Goal: Ask a question

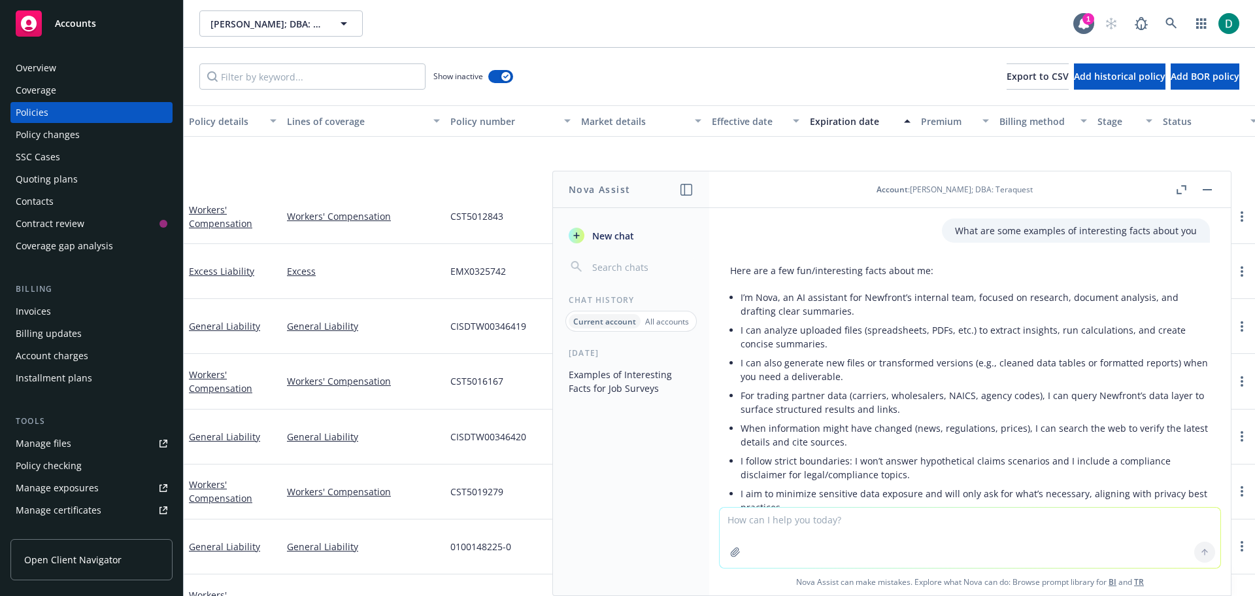
scroll to position [490, 0]
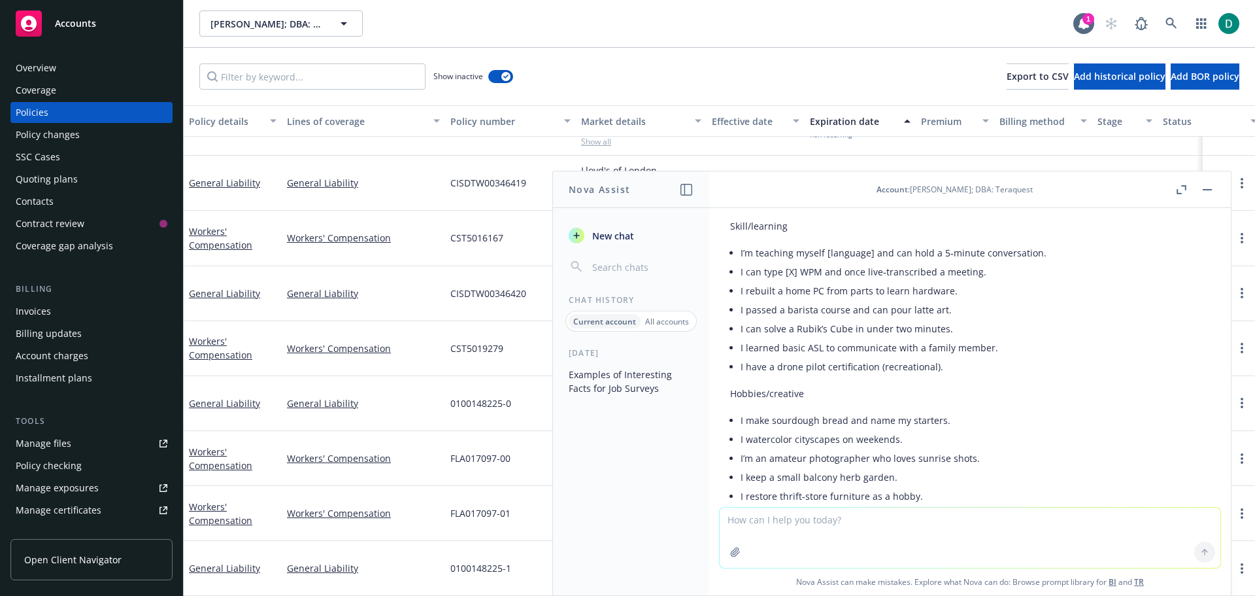
click at [762, 521] on textarea at bounding box center [970, 537] width 501 height 60
type textarea "Q"
type textarea "Would working out 7 days a week be an interesting fact? Or training for a Hyrox…"
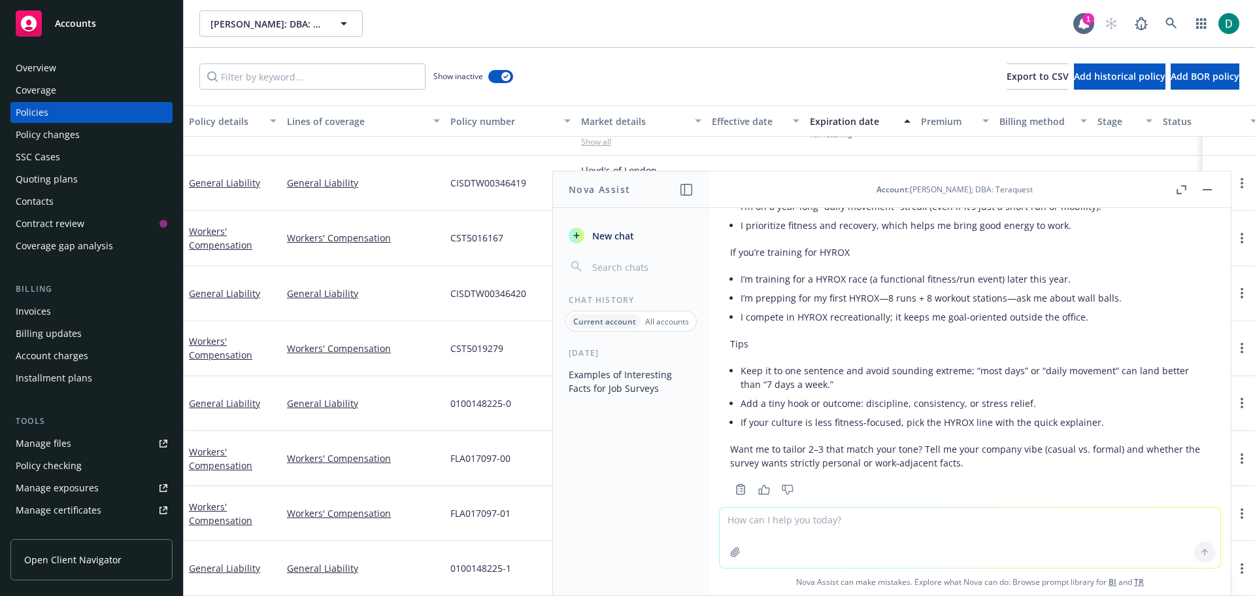
scroll to position [2358, 0]
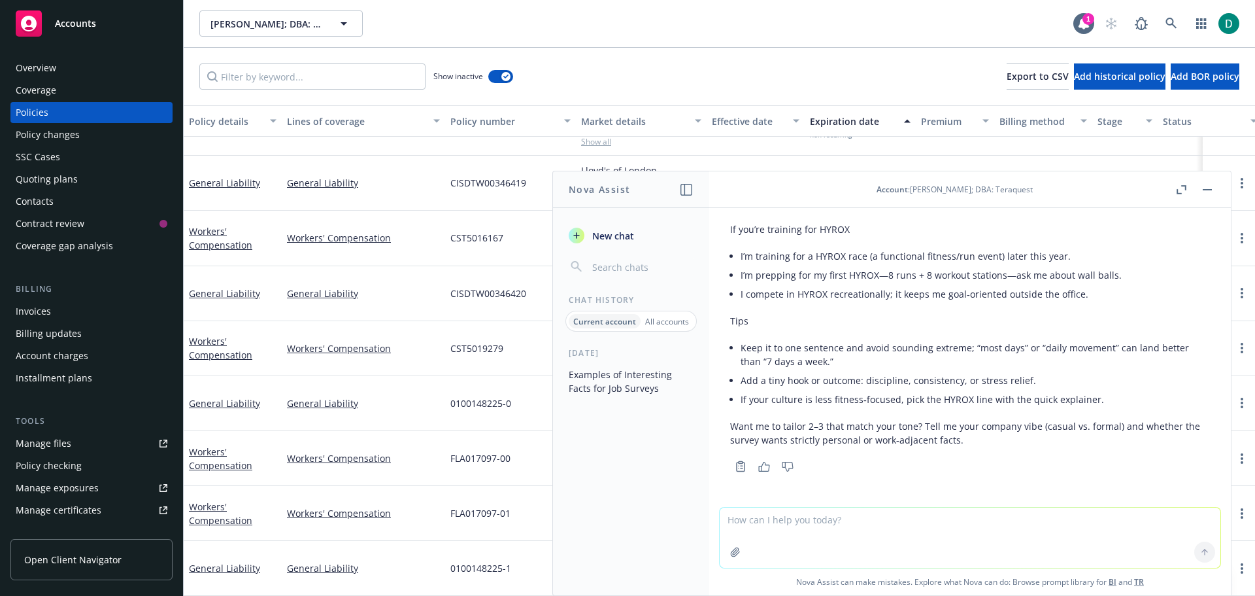
click at [839, 529] on textarea at bounding box center [970, 537] width 501 height 60
type textarea "Is I can tell a lot about a person just by their energy a good interesting fact?"
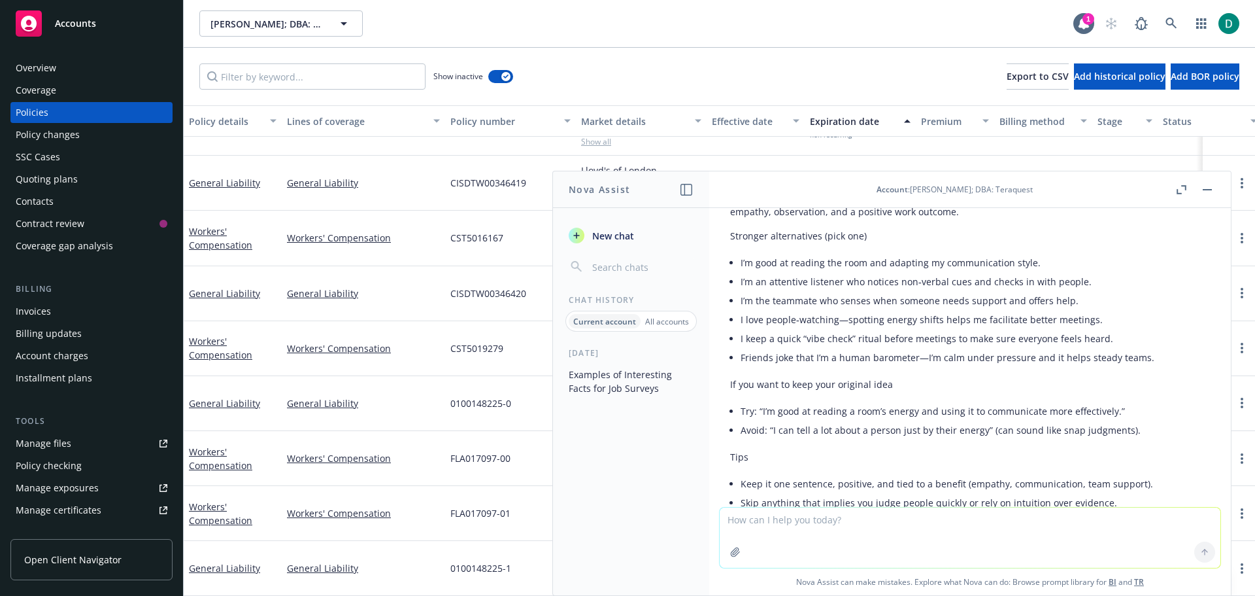
scroll to position [2768, 0]
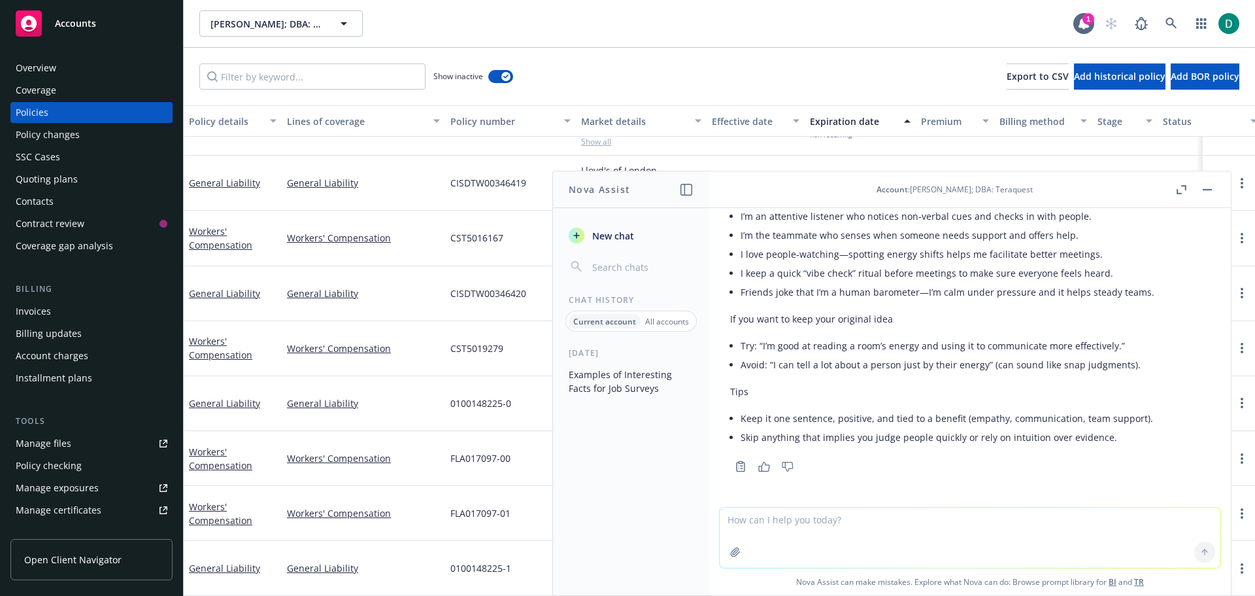
click at [804, 526] on textarea at bounding box center [970, 537] width 501 height 60
type textarea "Can you help me make this more personal and not work oriented"
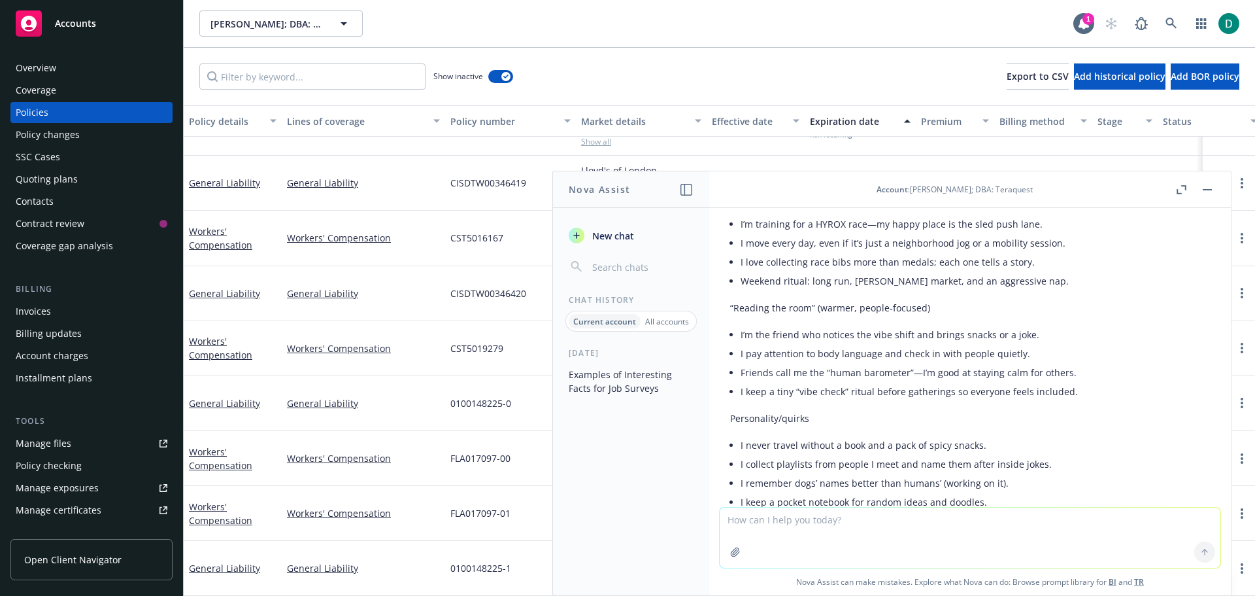
scroll to position [3175, 0]
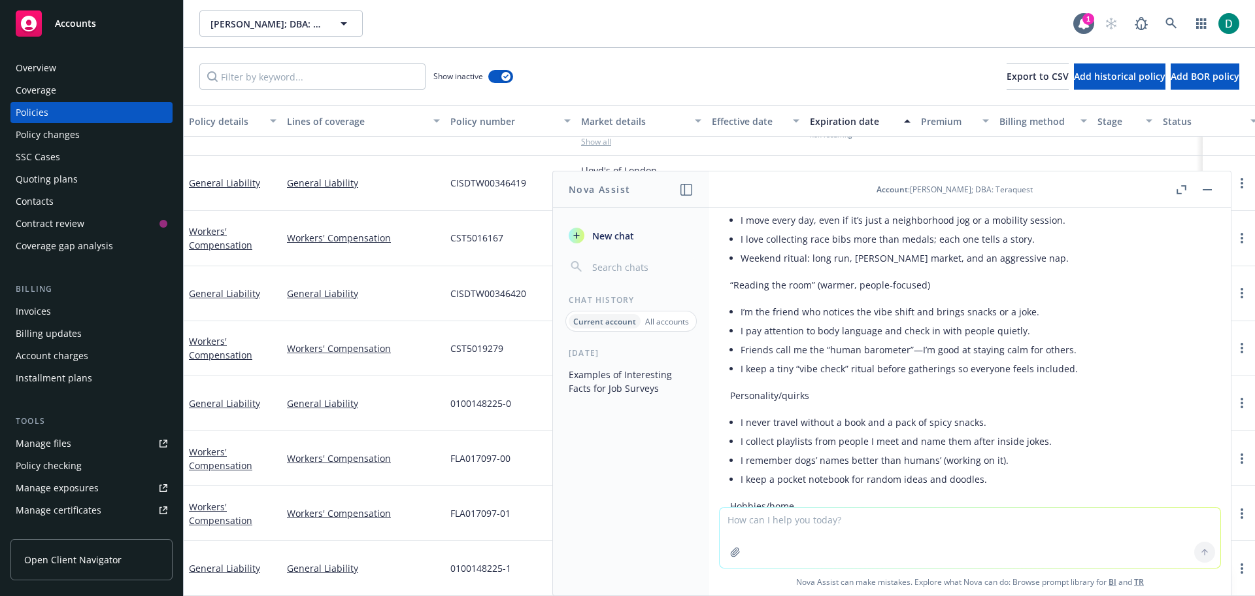
click at [809, 518] on textarea at bounding box center [970, 537] width 501 height 60
type textarea "Is every place I travel to I find a french bakery to try their pasteries consid…"
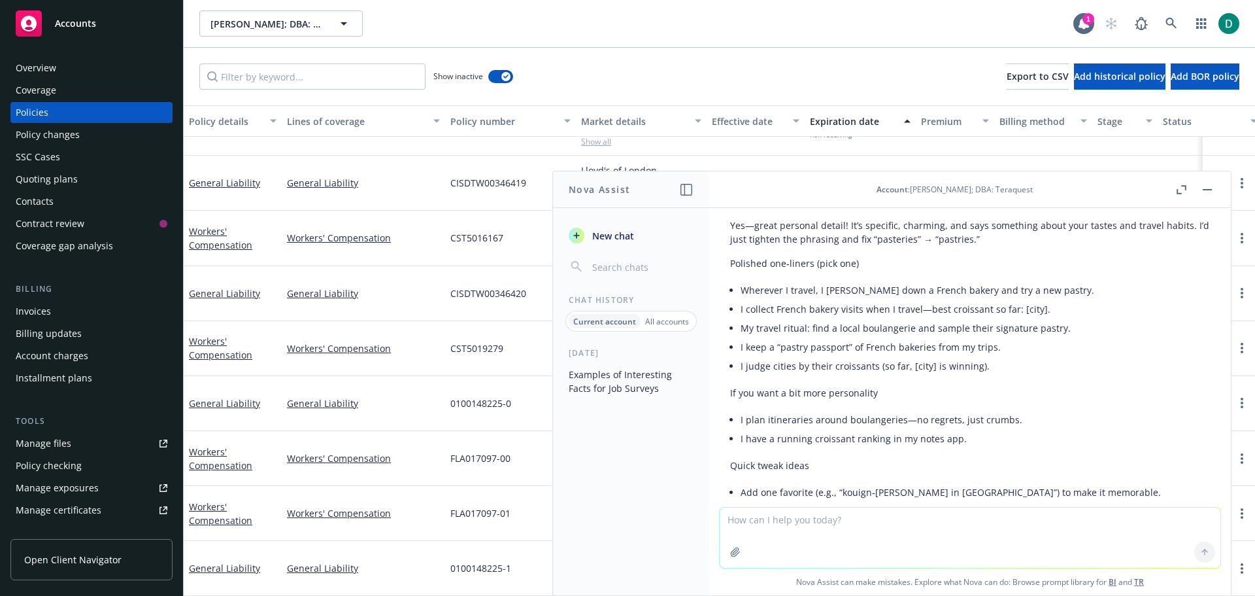
scroll to position [3833, 0]
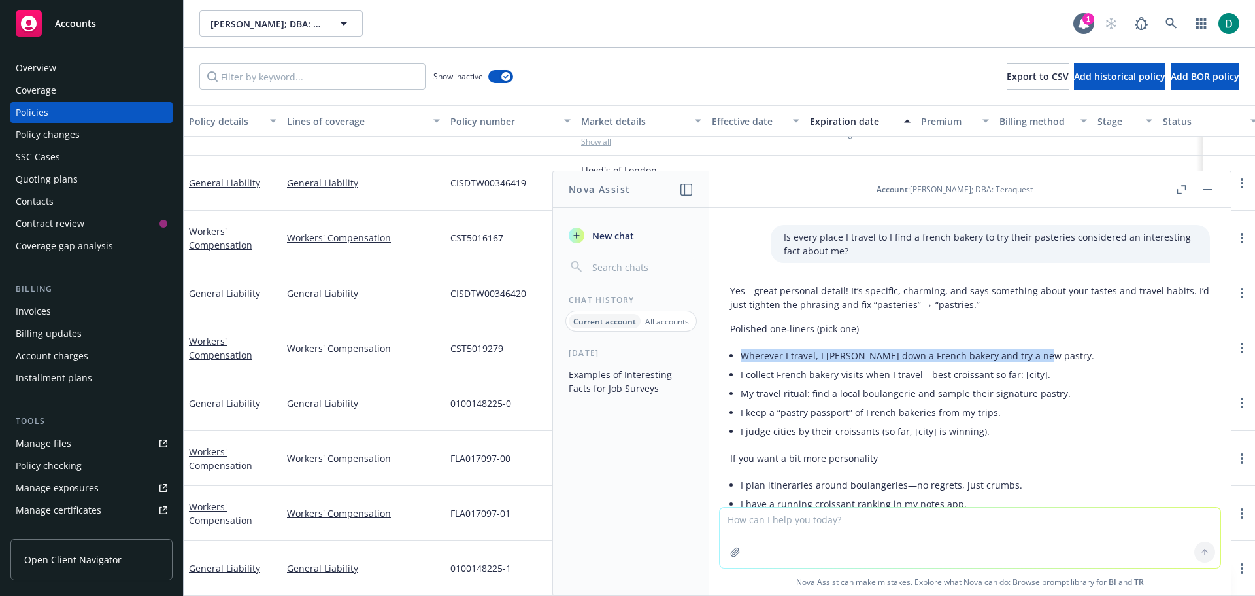
drag, startPoint x: 1037, startPoint y: 356, endPoint x: 741, endPoint y: 359, distance: 296.8
click at [741, 359] on li "Wherever I travel, I [PERSON_NAME] down a French bakery and try a new pastry." at bounding box center [975, 355] width 469 height 19
copy li "Wherever I travel, I [PERSON_NAME] down a French bakery and try a new pastry."
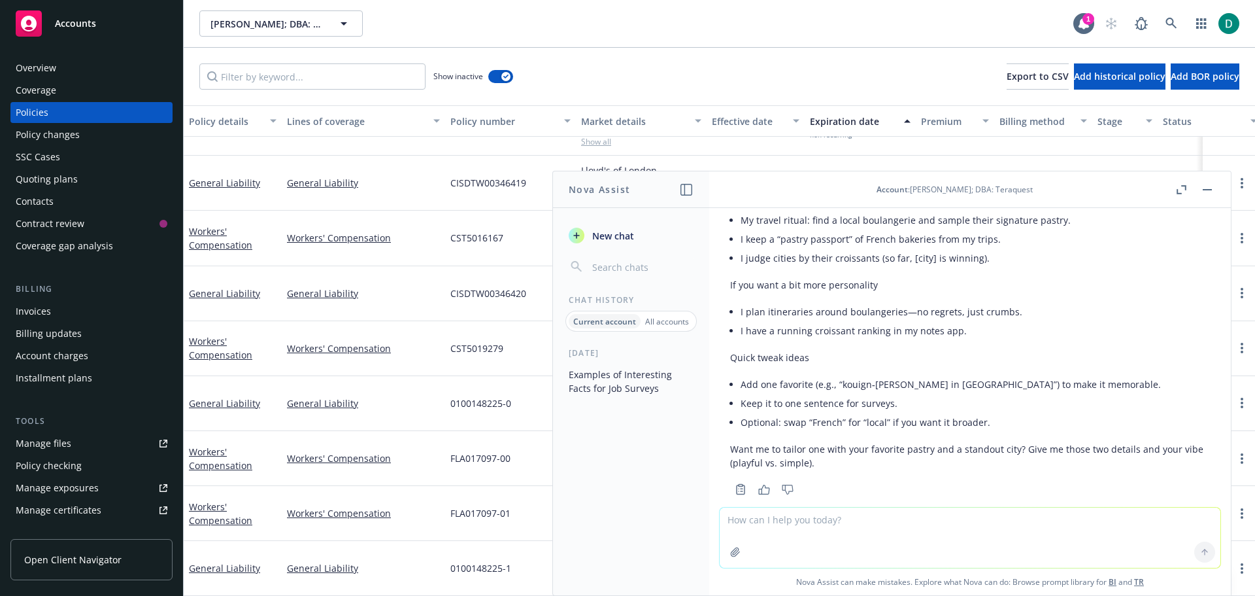
scroll to position [4029, 0]
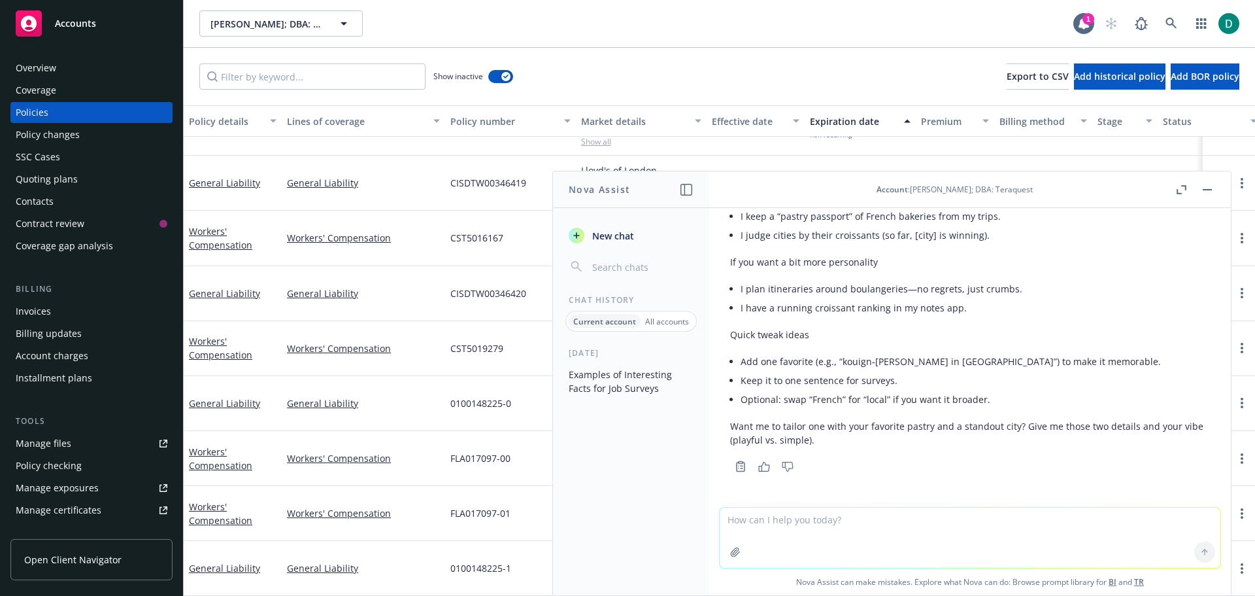
click at [745, 527] on textarea at bounding box center [970, 537] width 501 height 60
type textarea "What would be an interesting fact about a pisces"
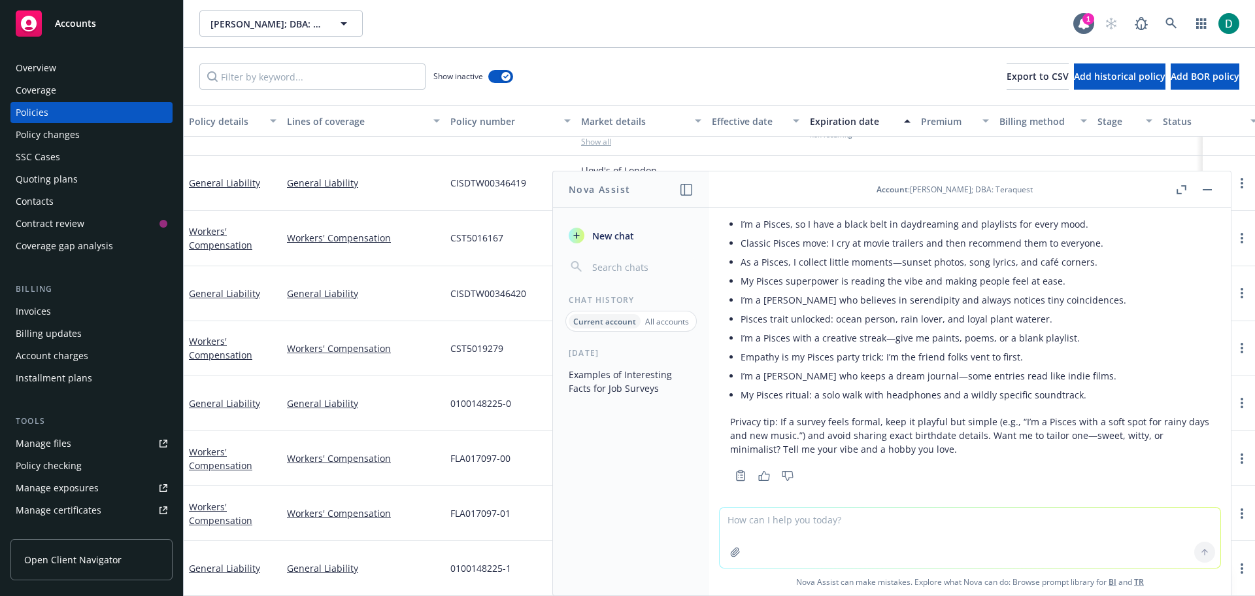
scroll to position [4384, 0]
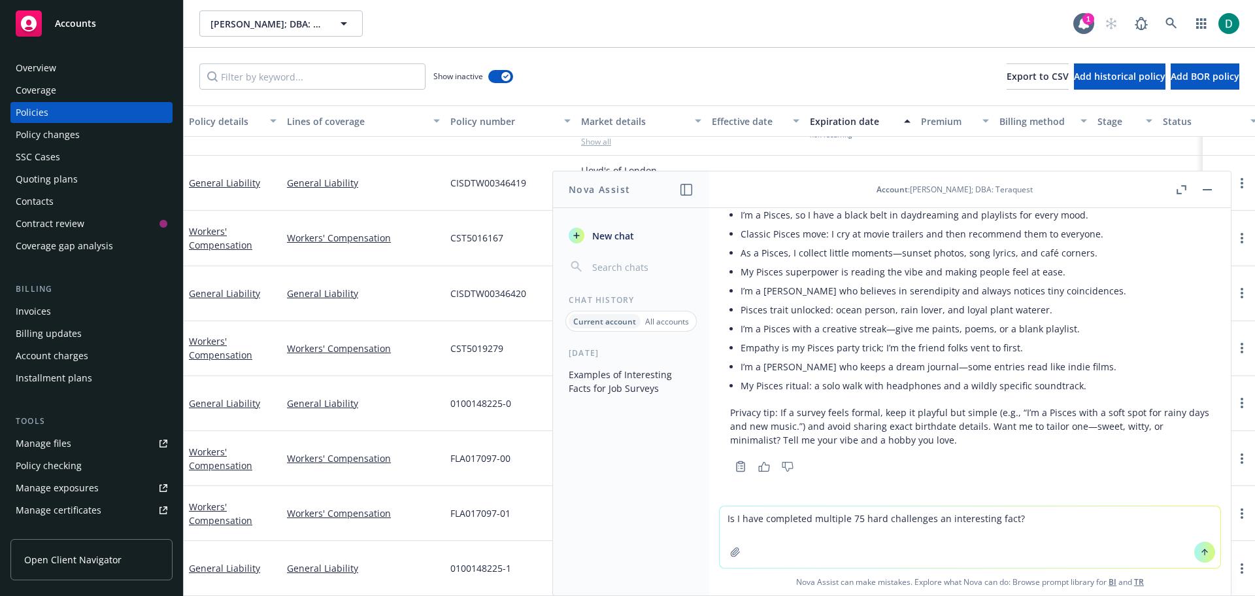
type textarea "Is I have completed multiple 75 hard challenges an interesting fact?"
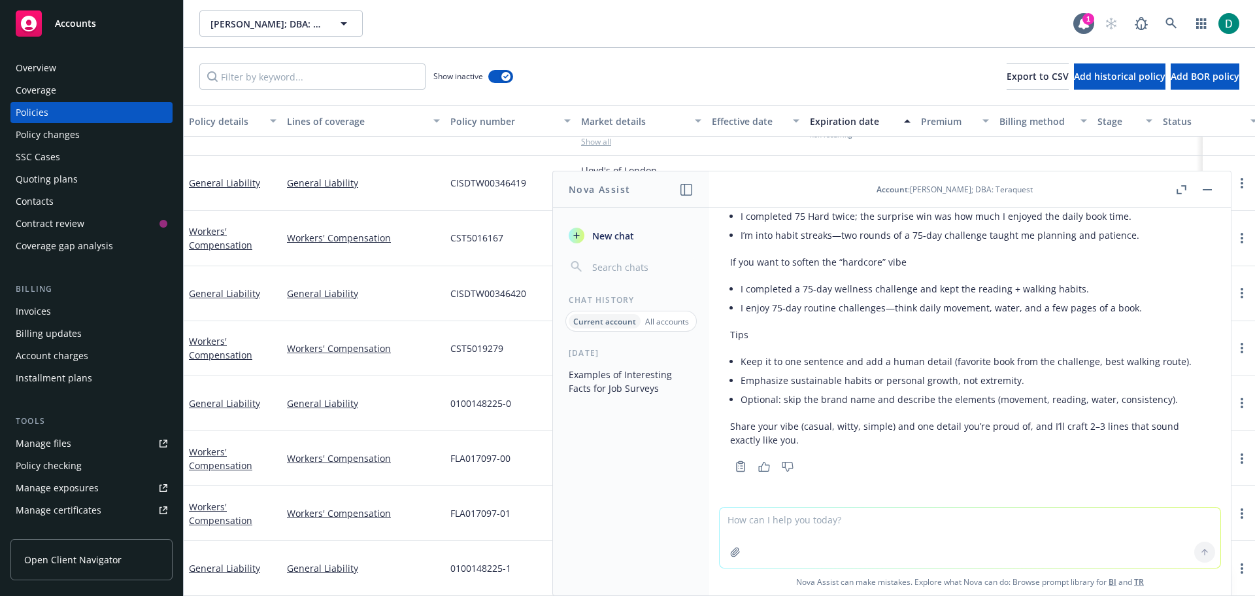
scroll to position [4874, 0]
click at [842, 522] on textarea at bounding box center [970, 537] width 501 height 60
type textarea "c"
type textarea "give me a casual vibe"
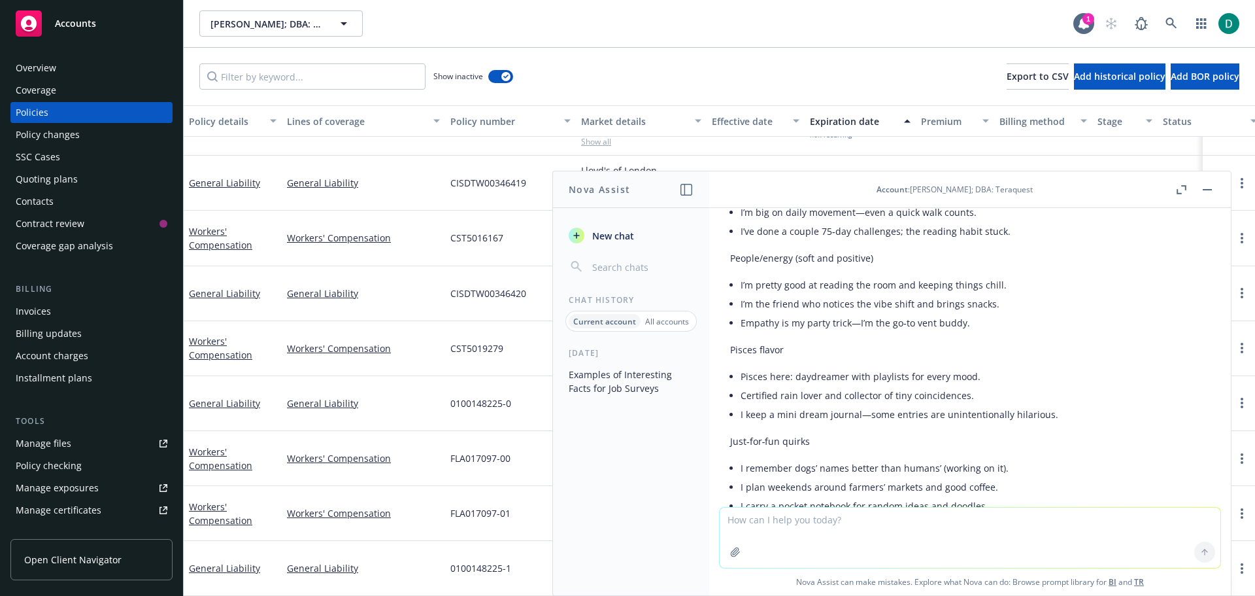
scroll to position [5342, 0]
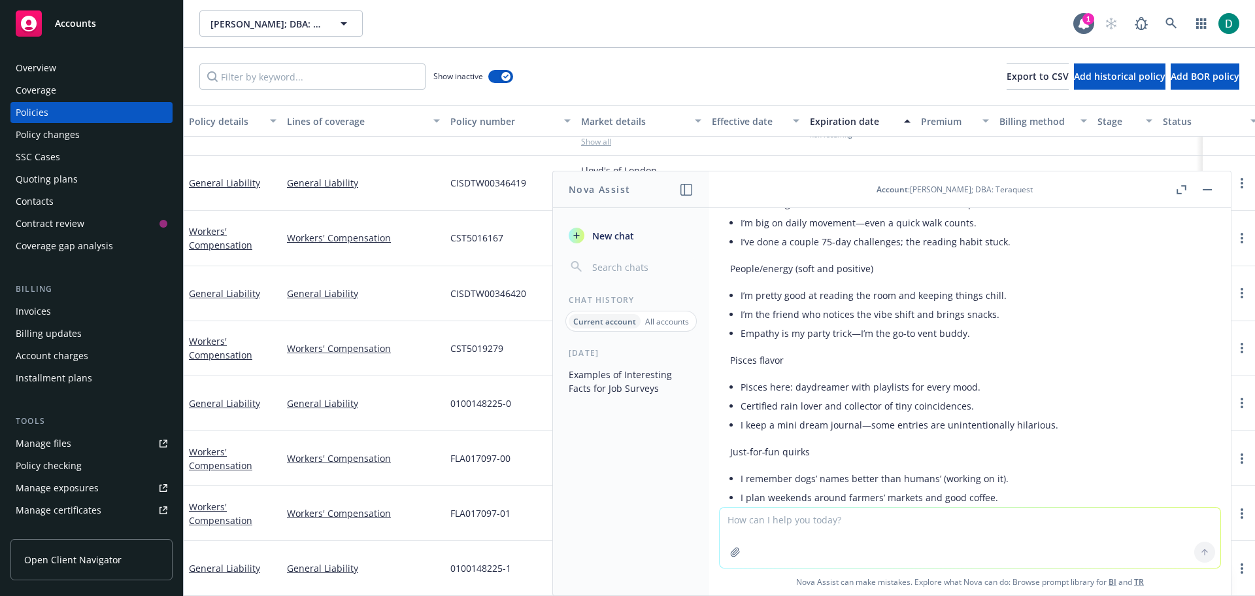
click at [806, 528] on textarea at bounding box center [970, 537] width 501 height 60
type textarea "Is my family is part of the karuk indian tribe an interesting fact?"
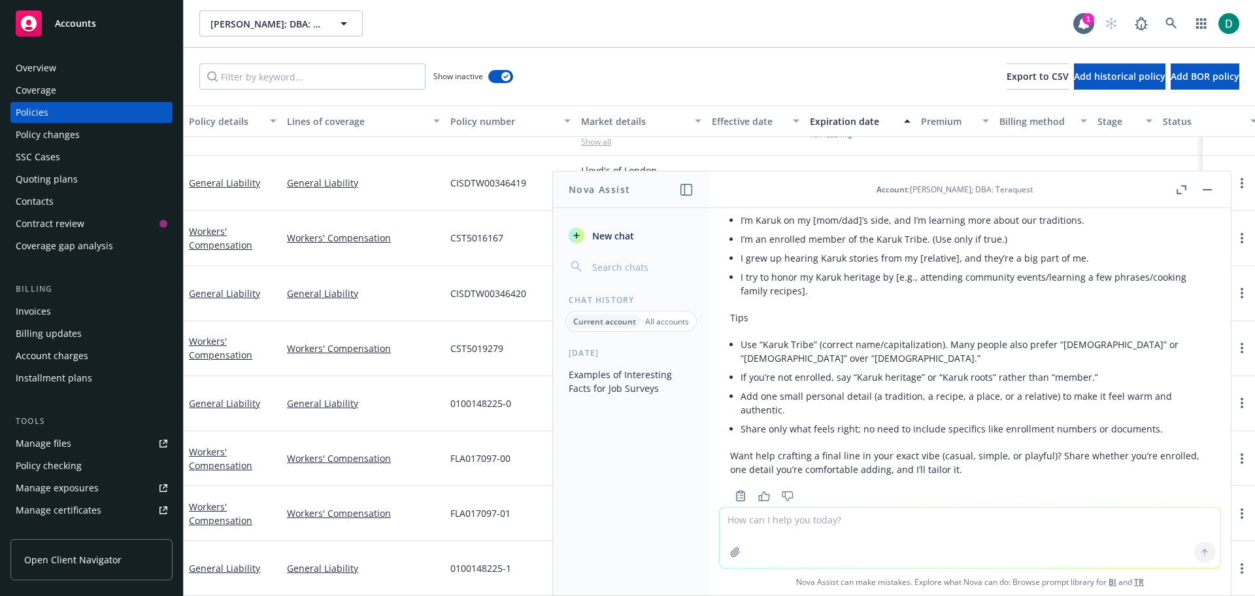
scroll to position [5909, 0]
